Goal: Task Accomplishment & Management: Use online tool/utility

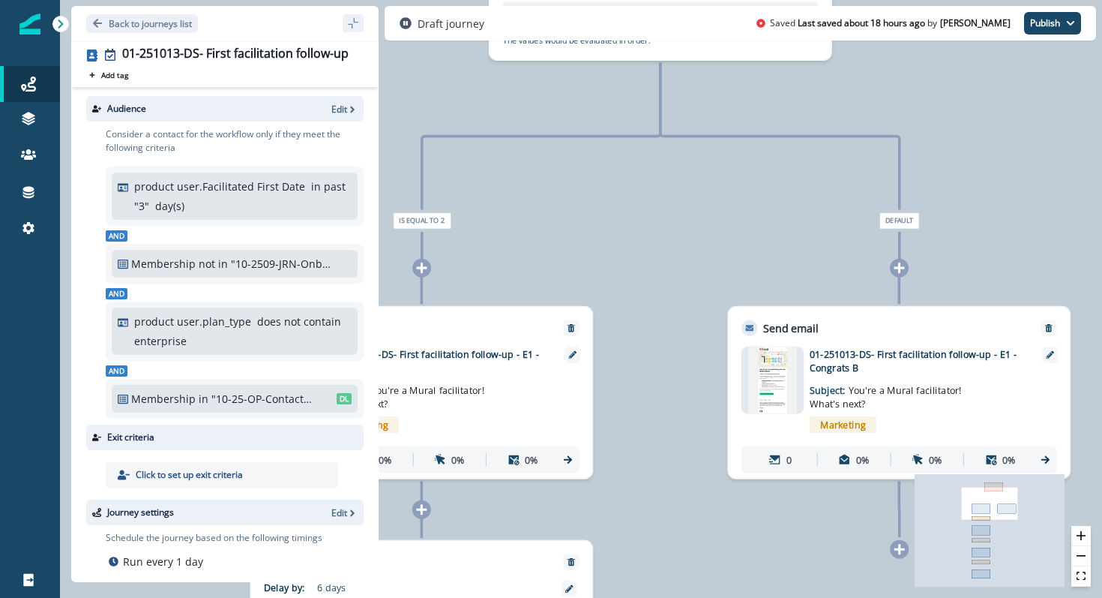
click at [787, 382] on img at bounding box center [772, 379] width 48 height 67
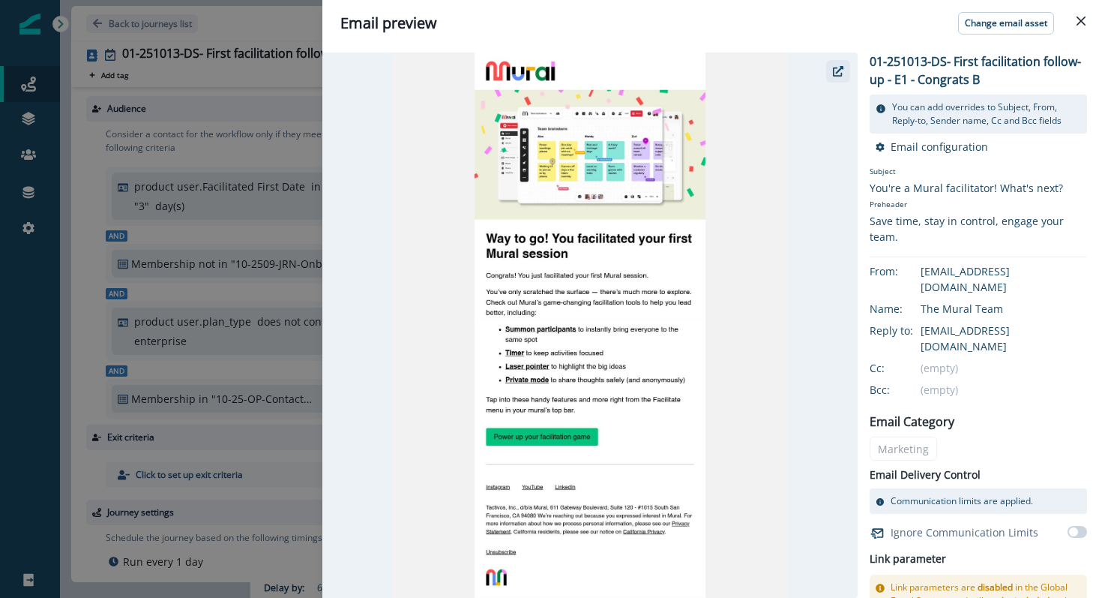
click at [838, 70] on icon "button" at bounding box center [838, 71] width 10 height 10
click at [1079, 27] on button "Close" at bounding box center [1081, 21] width 24 height 24
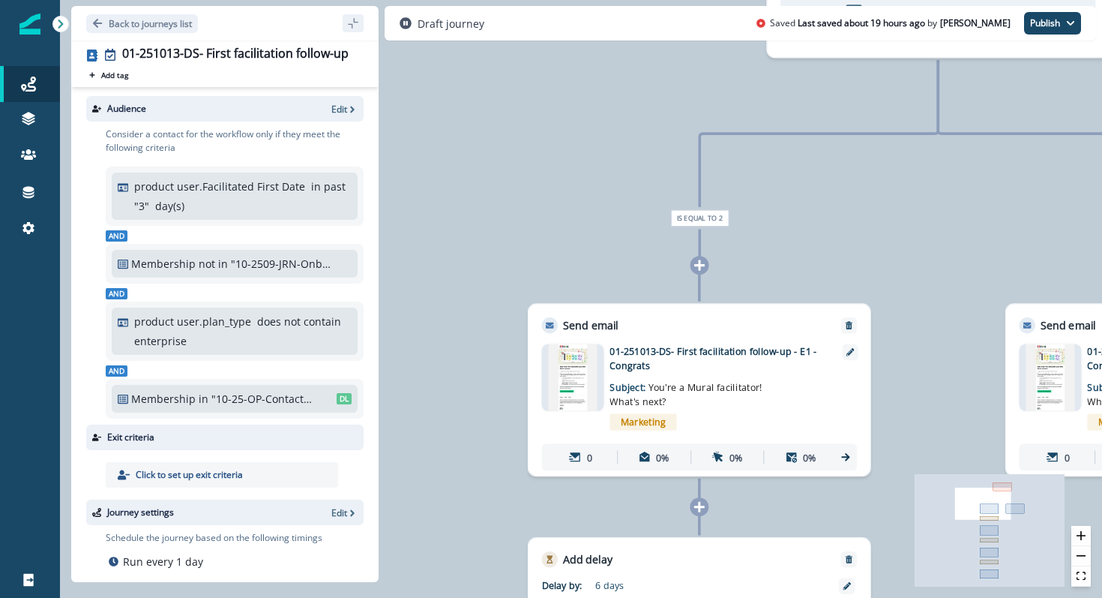
click at [564, 385] on img at bounding box center [573, 377] width 48 height 67
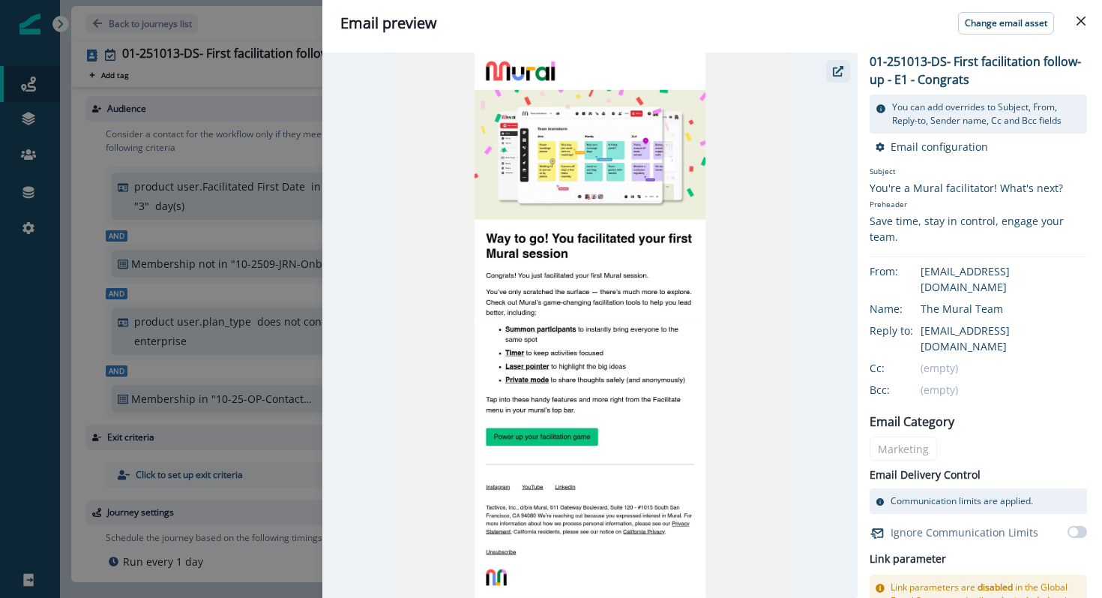
click at [843, 76] on button "button" at bounding box center [838, 71] width 24 height 22
click at [1084, 23] on icon "Close" at bounding box center [1081, 20] width 9 height 9
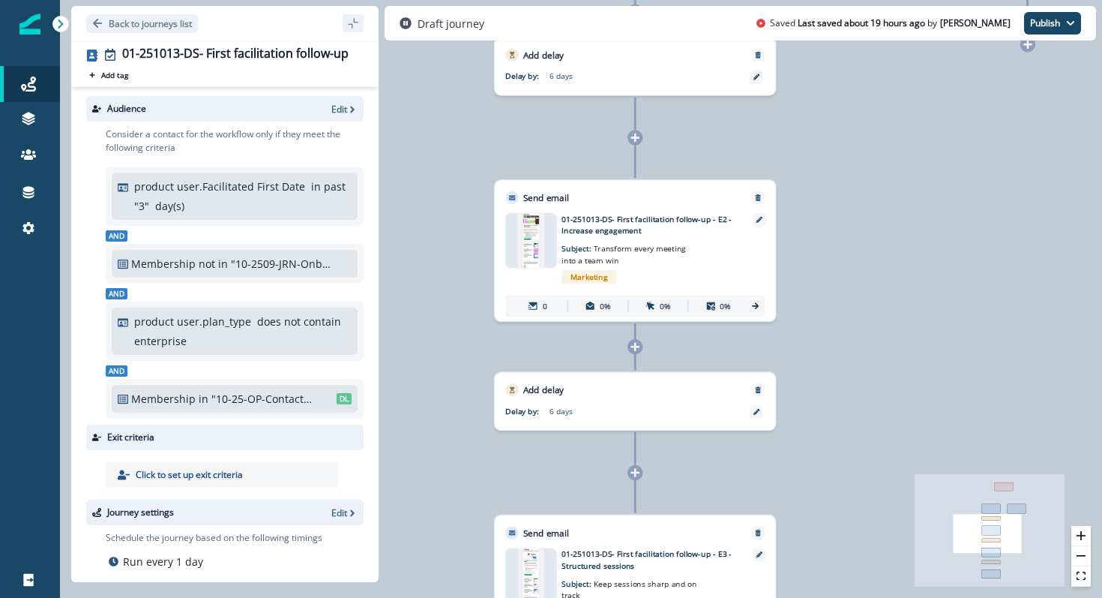
click at [538, 241] on img at bounding box center [531, 240] width 27 height 55
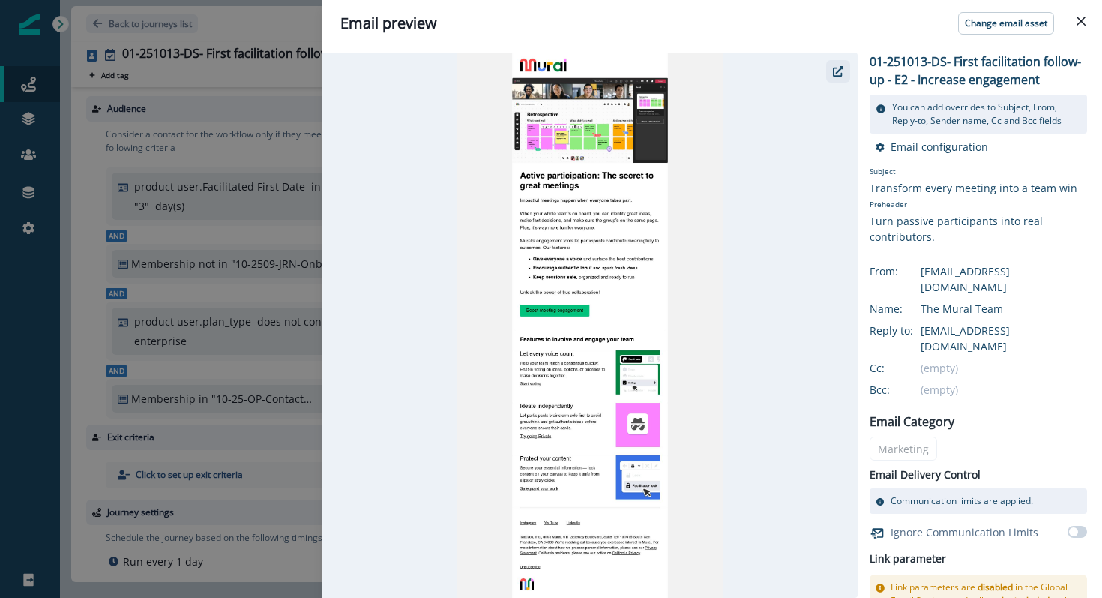
click at [841, 73] on icon "button" at bounding box center [838, 71] width 10 height 10
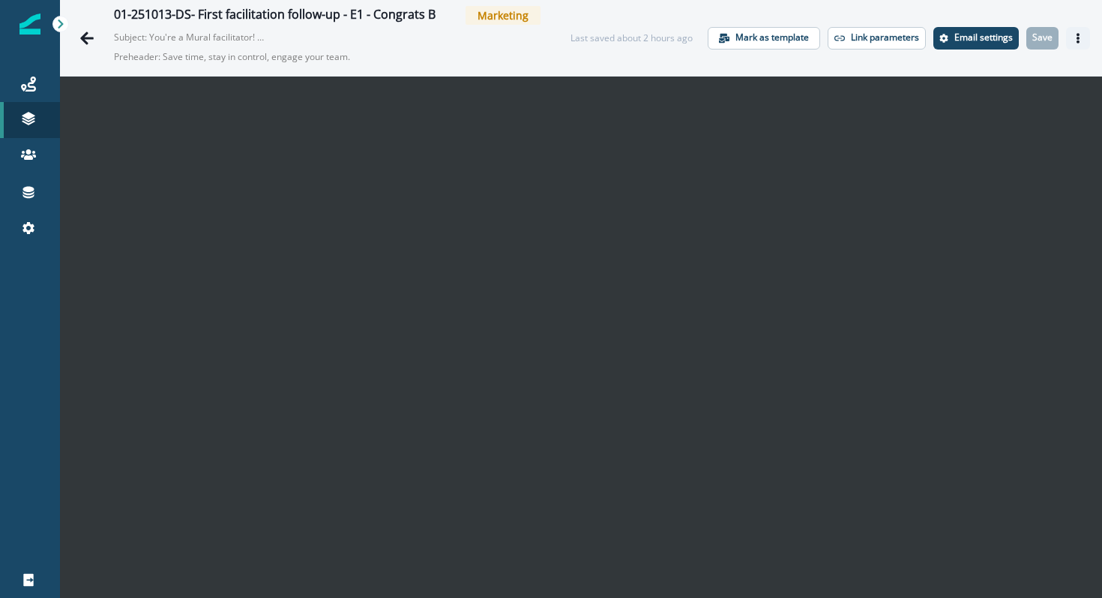
click at [1077, 41] on icon "Actions" at bounding box center [1078, 38] width 3 height 10
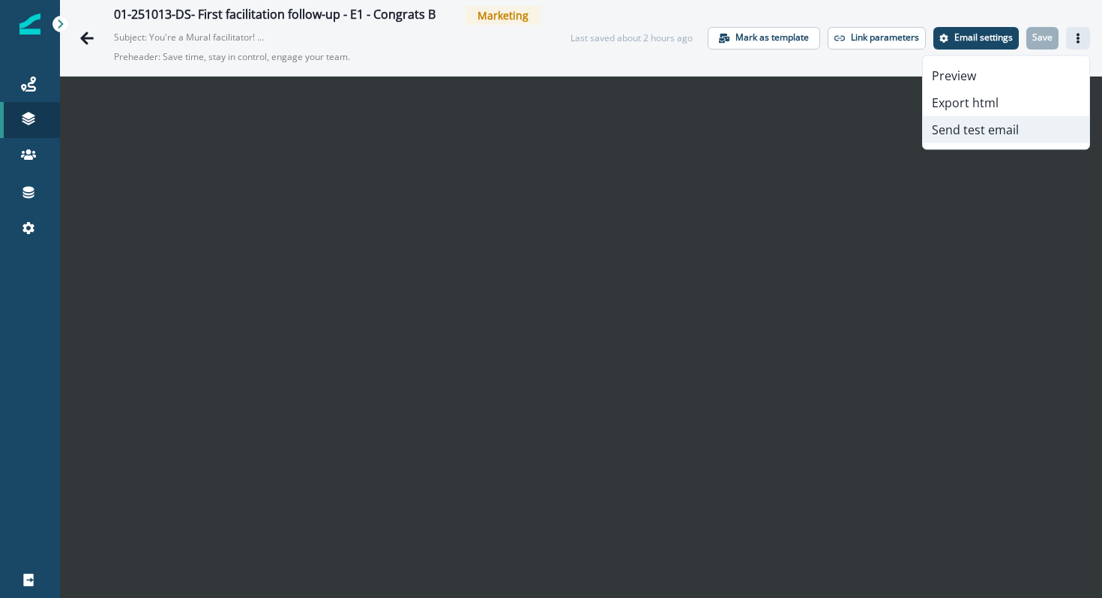
click at [1026, 133] on button "Send test email" at bounding box center [1006, 129] width 166 height 27
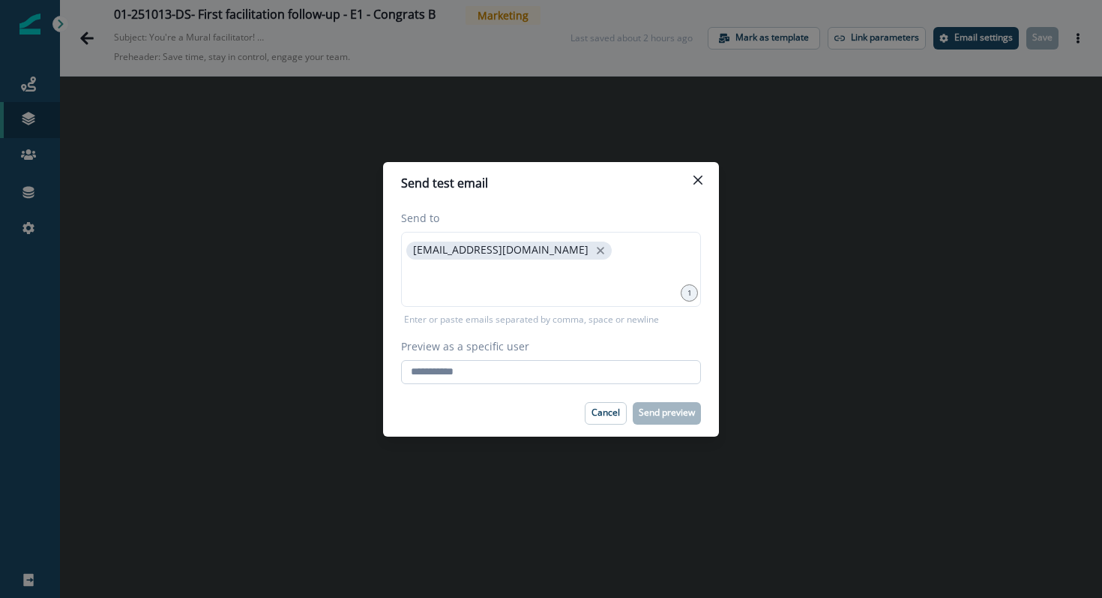
click at [559, 368] on input "Preview as a specific user" at bounding box center [551, 372] width 300 height 24
type input "**********"
click at [497, 427] on footer "Cancel Send preview" at bounding box center [551, 413] width 336 height 46
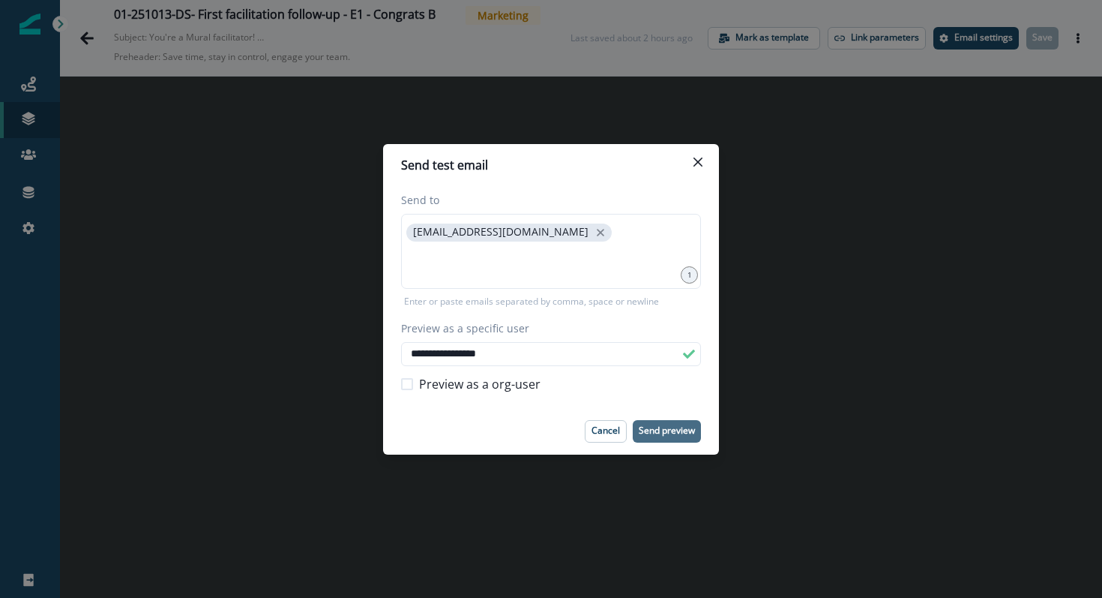
click at [673, 429] on p "Send preview" at bounding box center [667, 430] width 56 height 10
click at [697, 159] on icon "Close" at bounding box center [698, 161] width 9 height 9
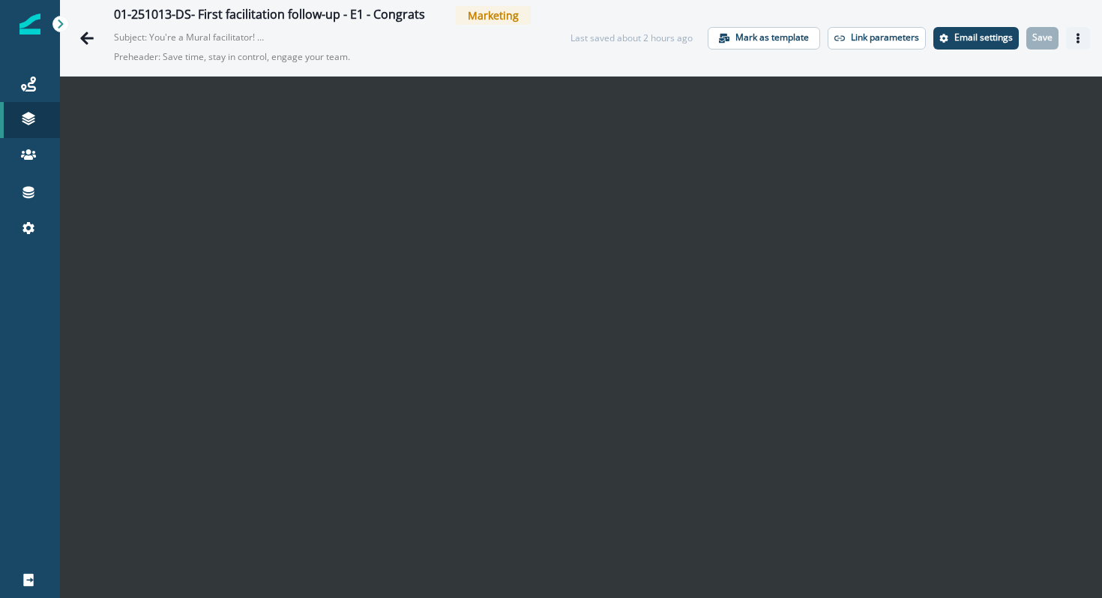
click at [1077, 37] on icon "Actions" at bounding box center [1078, 38] width 3 height 10
click at [1085, 30] on button "Actions" at bounding box center [1078, 38] width 24 height 22
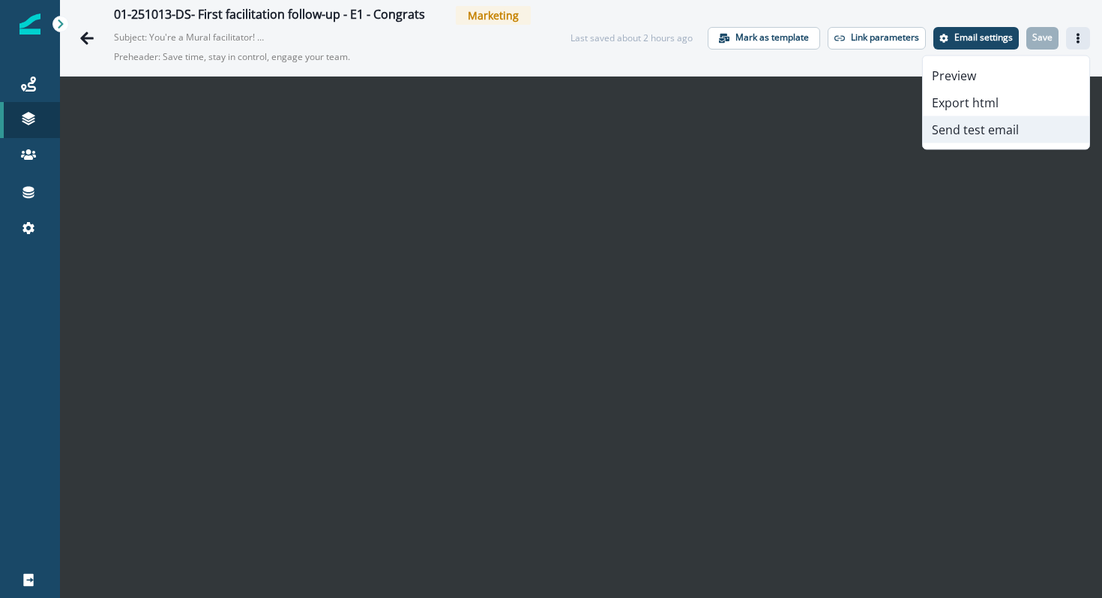
click at [1000, 131] on button "Send test email" at bounding box center [1006, 129] width 166 height 27
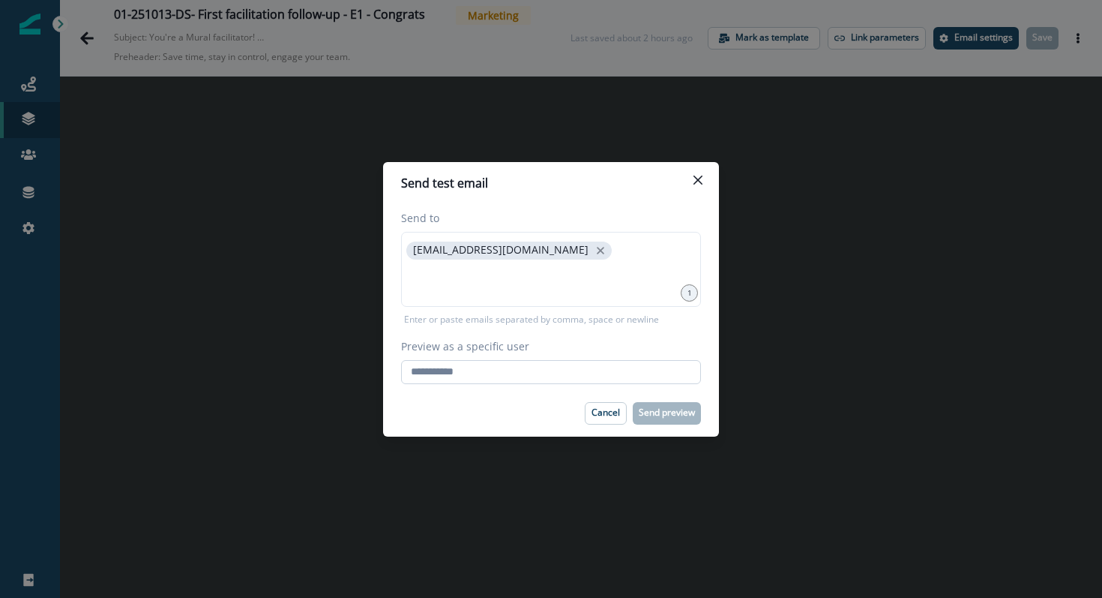
click at [595, 362] on input "Preview as a specific user" at bounding box center [551, 372] width 300 height 24
type input "**********"
click at [513, 413] on div "Cancel Send preview" at bounding box center [551, 413] width 300 height 22
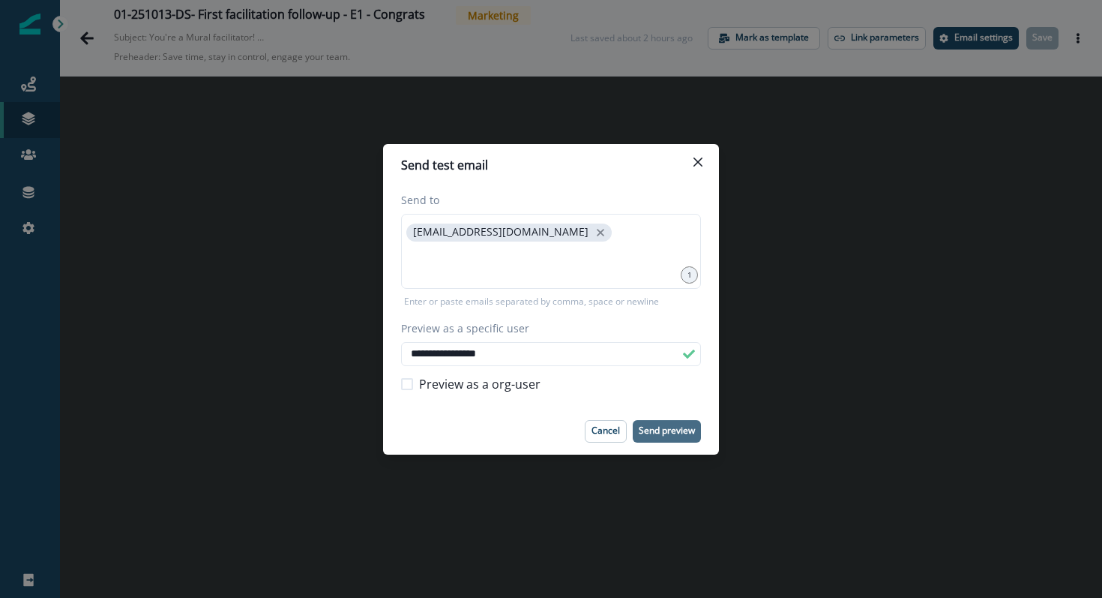
click at [655, 425] on p "Send preview" at bounding box center [667, 430] width 56 height 10
click at [683, 163] on div "Send test email" at bounding box center [551, 165] width 300 height 18
click at [698, 163] on icon "Close" at bounding box center [698, 161] width 9 height 9
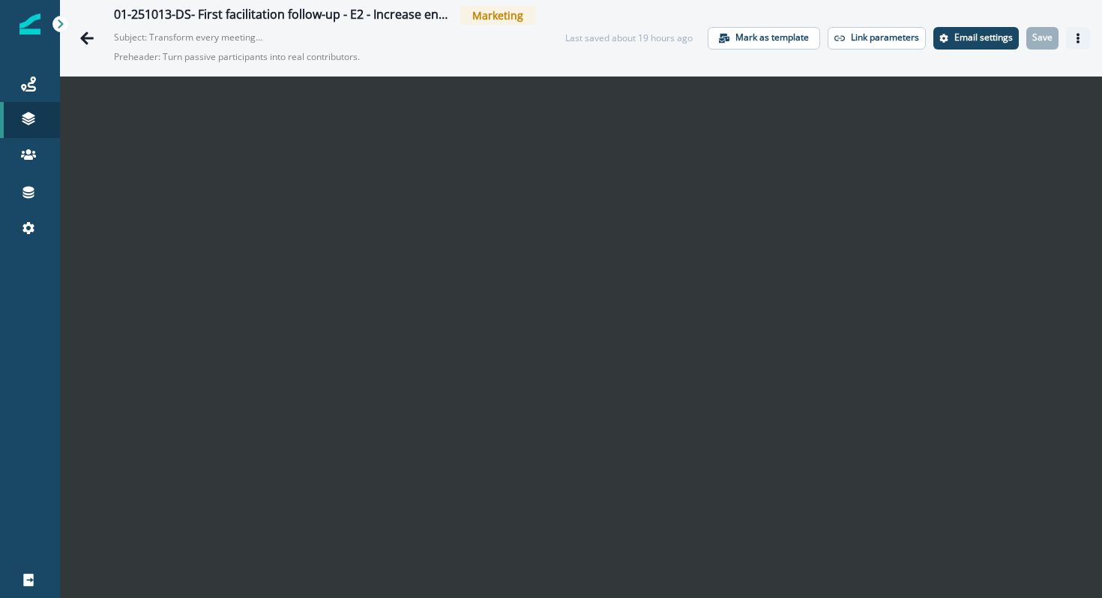
click at [1074, 40] on icon "Actions" at bounding box center [1078, 38] width 10 height 10
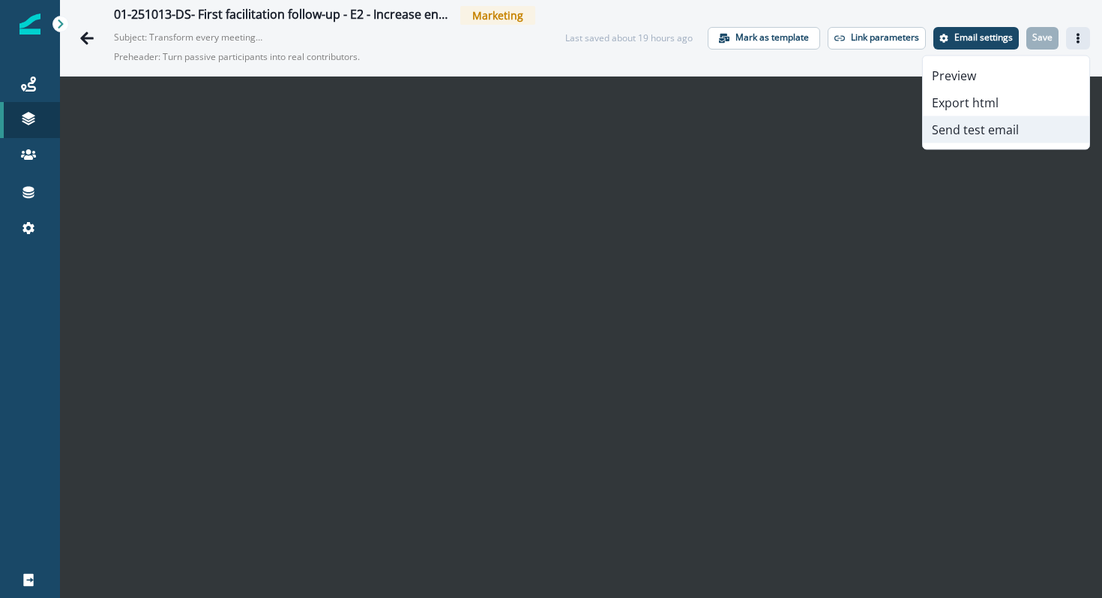
click at [1003, 128] on button "Send test email" at bounding box center [1006, 129] width 166 height 27
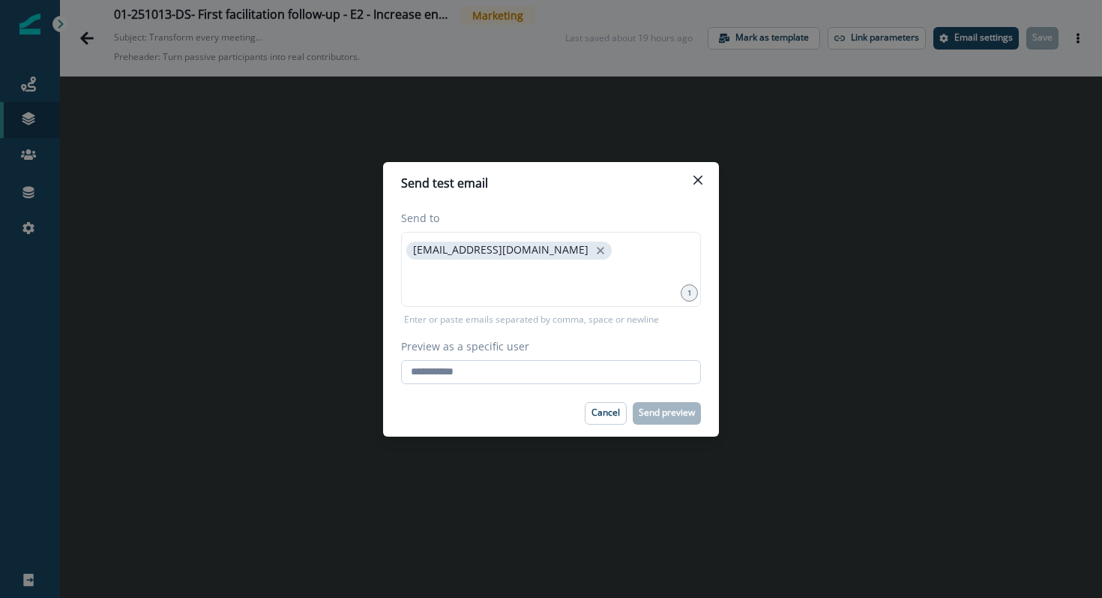
click at [599, 366] on input "Preview as a specific user" at bounding box center [551, 372] width 300 height 24
type input "**********"
click at [516, 410] on div "Cancel Send preview" at bounding box center [551, 413] width 300 height 22
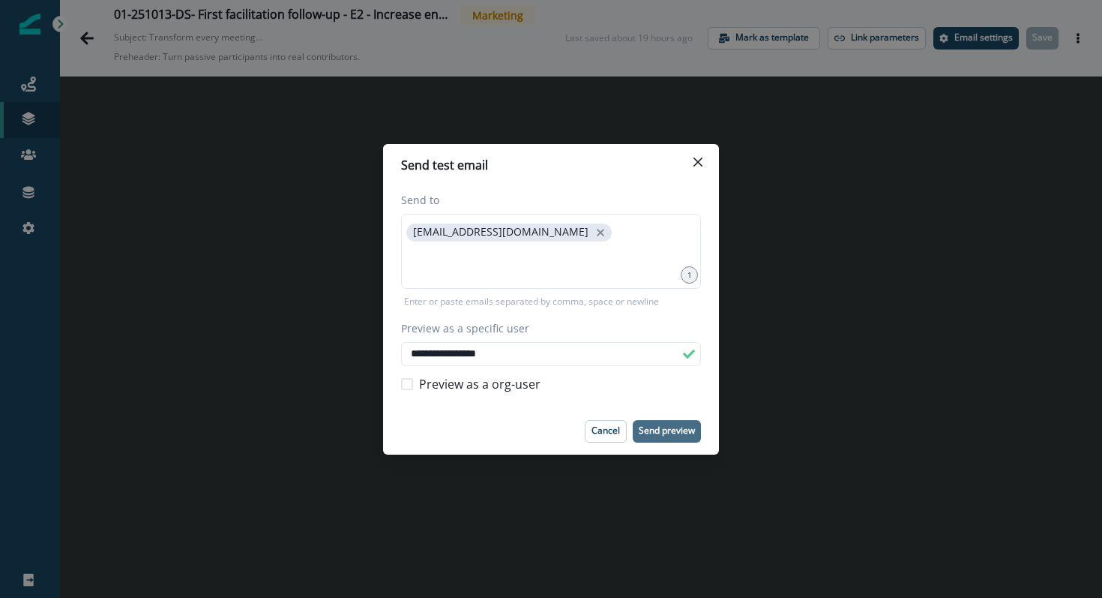
click at [673, 425] on p "Send preview" at bounding box center [667, 430] width 56 height 10
click at [703, 163] on button "Close" at bounding box center [698, 162] width 24 height 24
